Goal: Navigation & Orientation: Find specific page/section

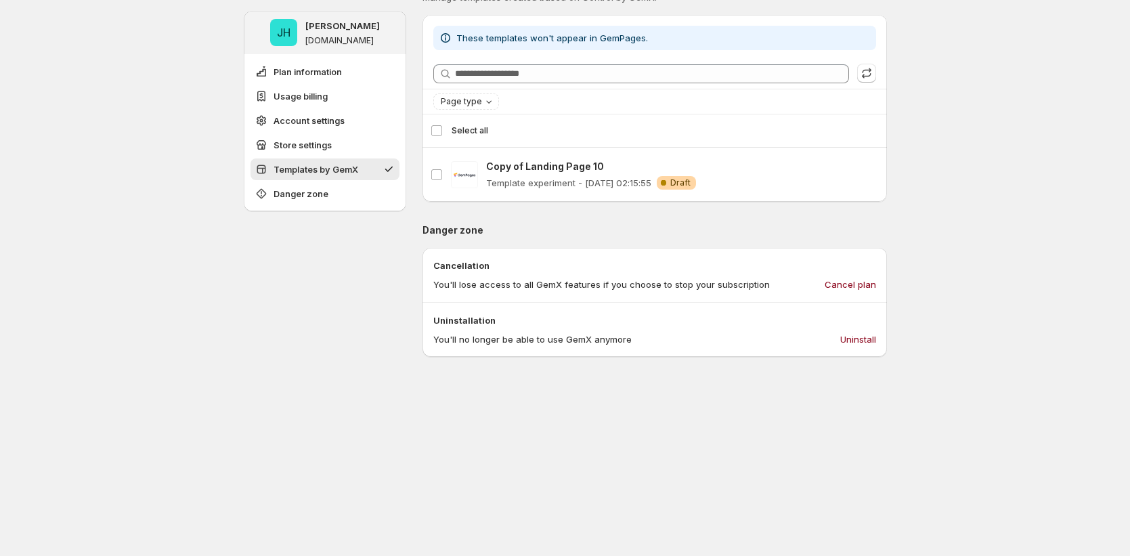
scroll to position [1109, 0]
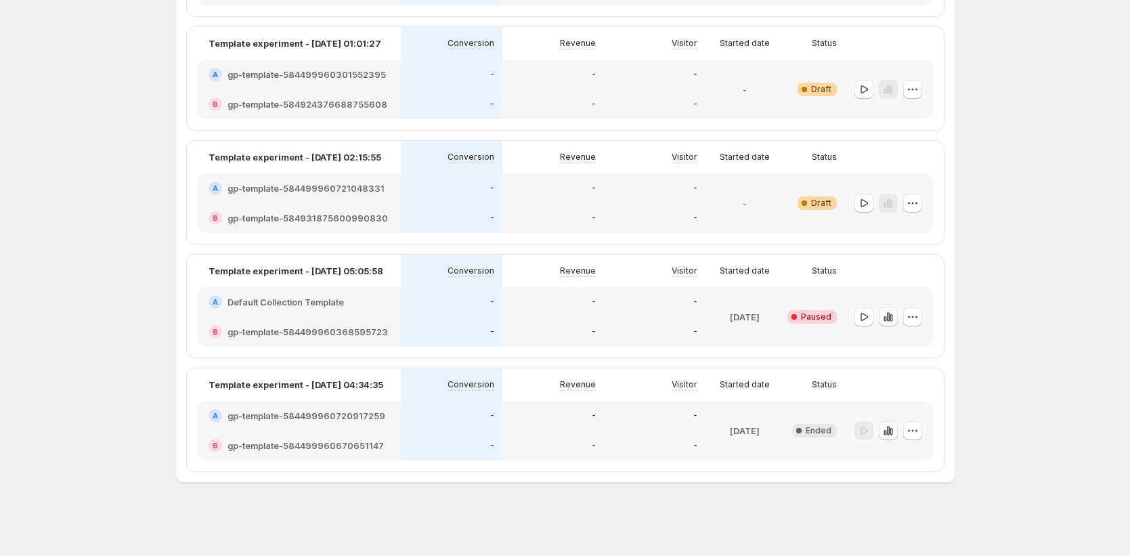
scroll to position [209, 0]
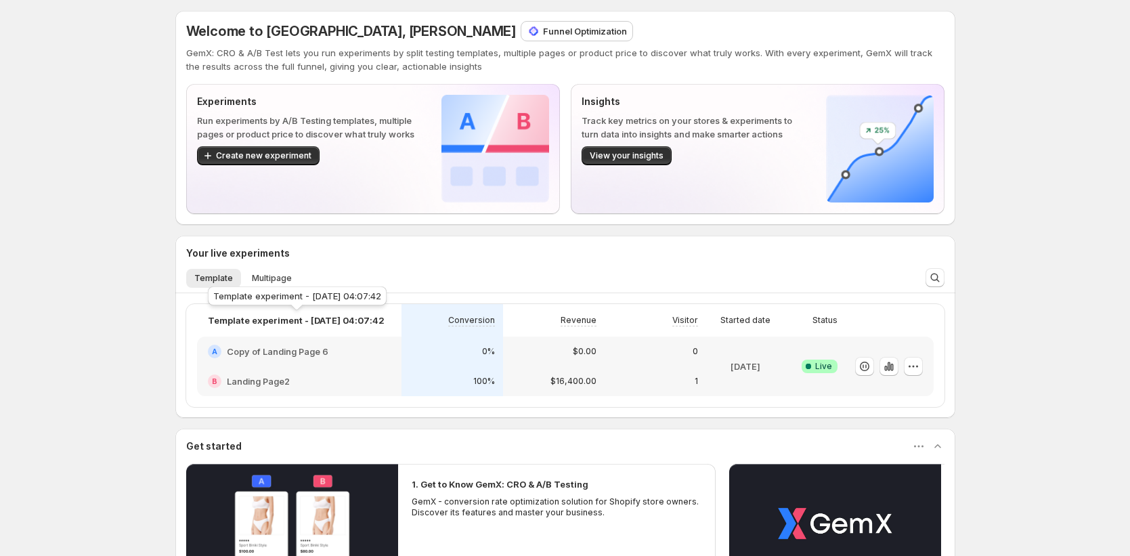
scroll to position [5, 0]
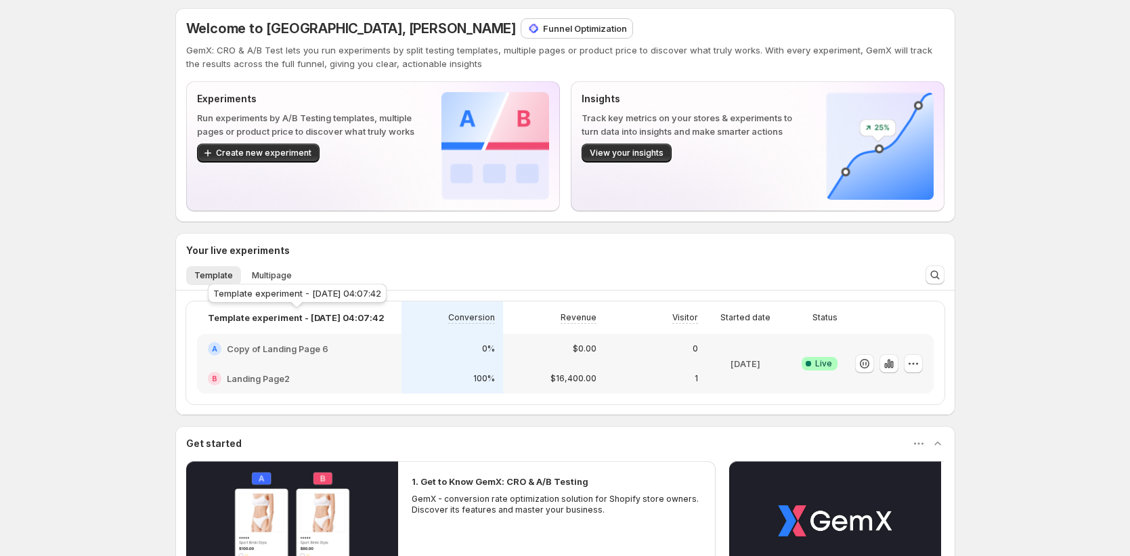
click at [224, 297] on div "Template experiment - [DATE] 04:07:42" at bounding box center [297, 296] width 184 height 30
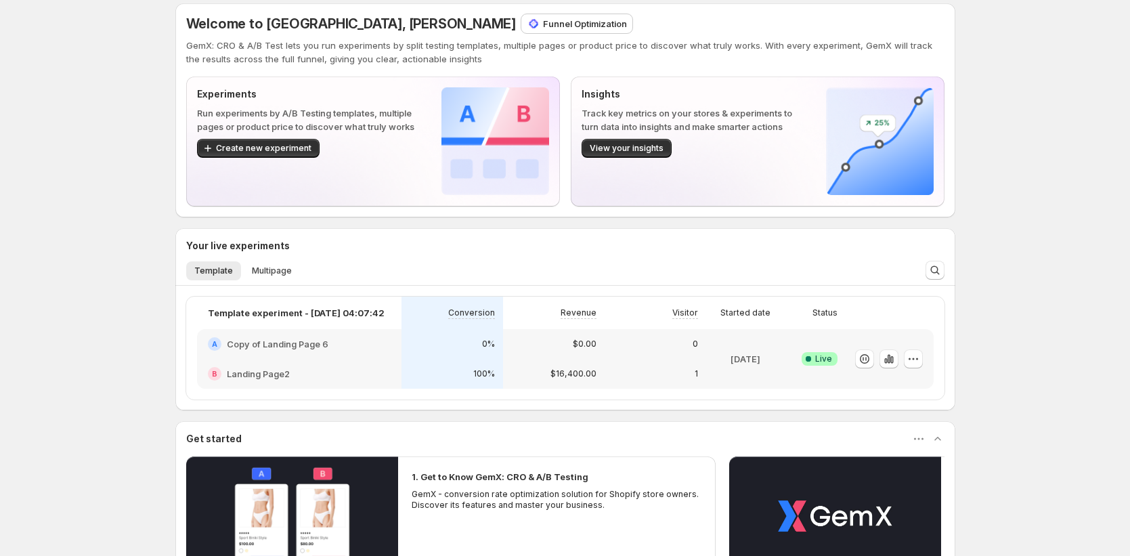
scroll to position [0, 0]
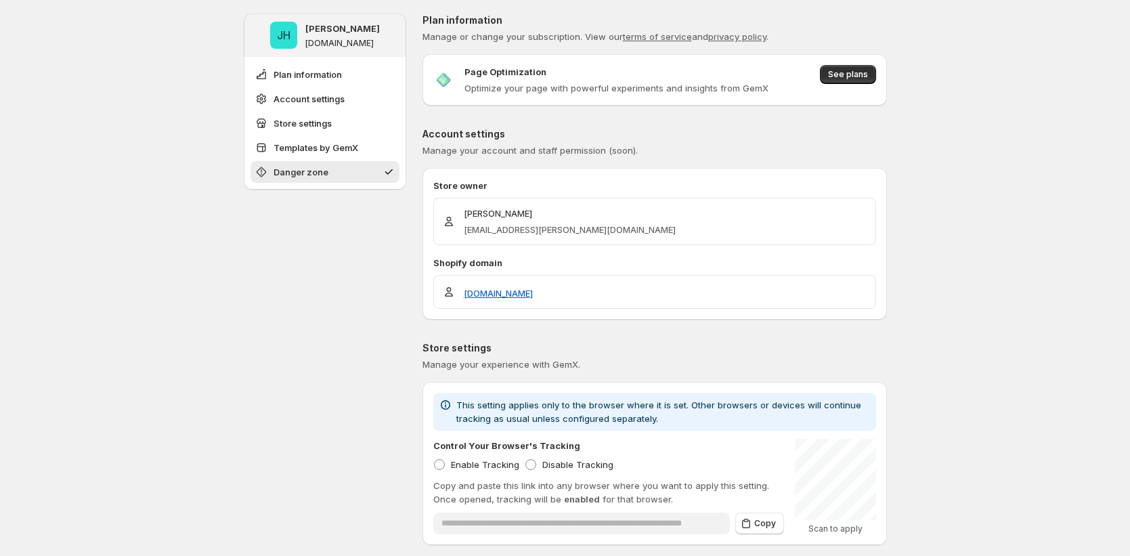
scroll to position [847, 0]
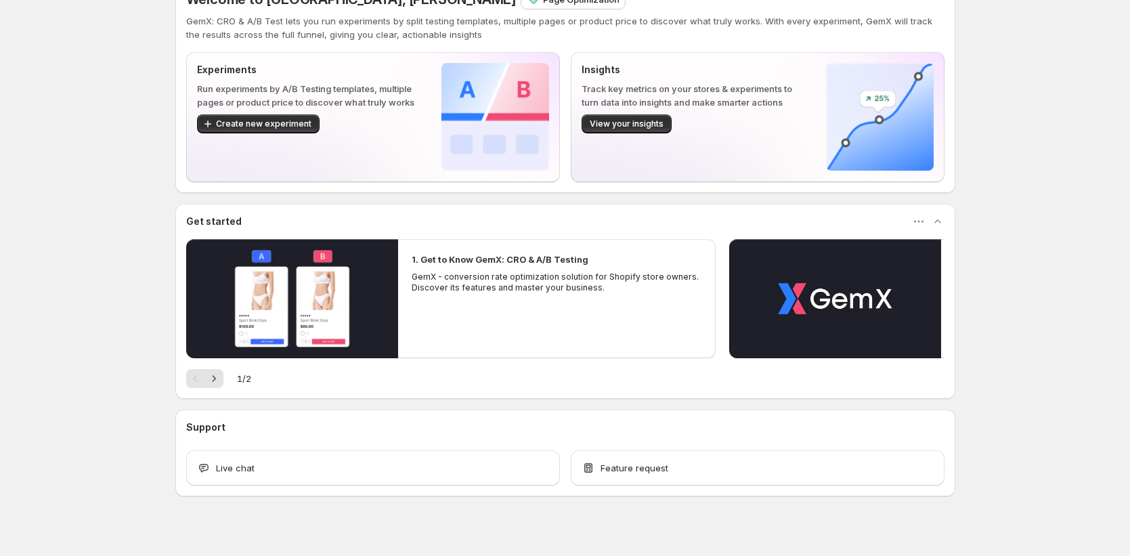
scroll to position [48, 0]
